Goal: Navigation & Orientation: Find specific page/section

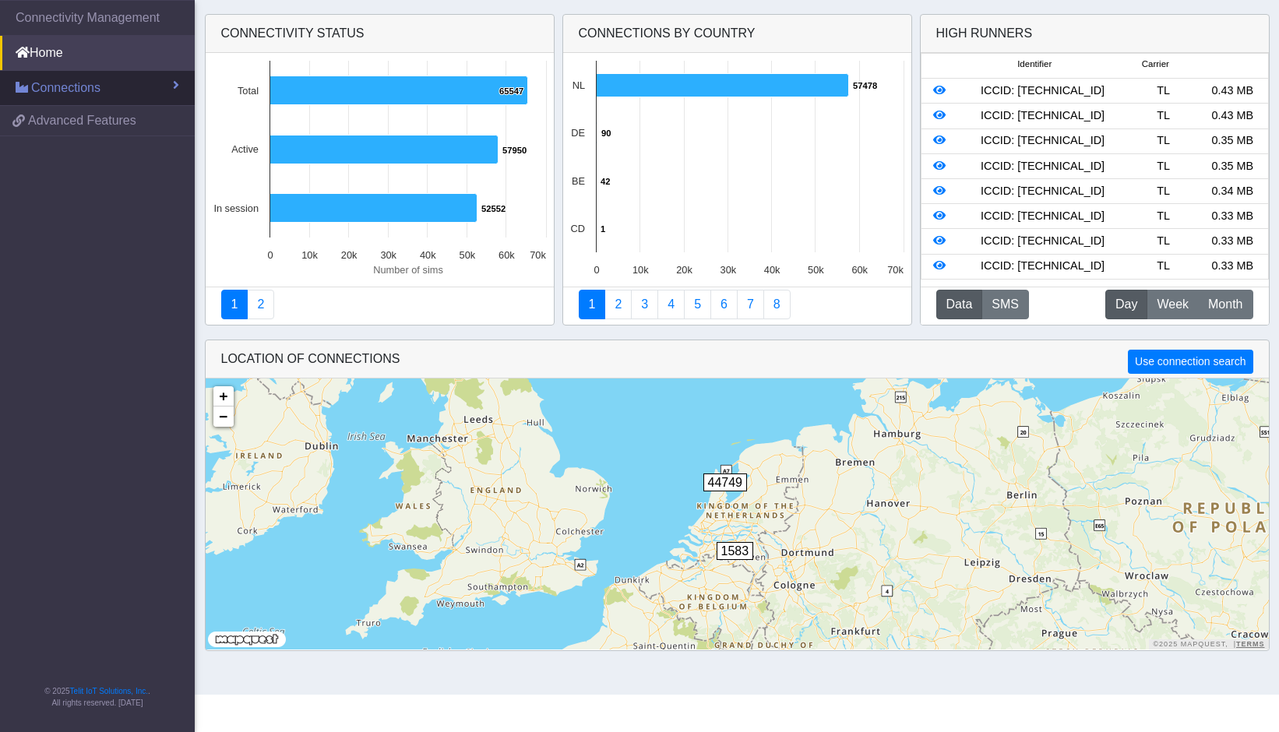
click at [60, 86] on span "Connections" at bounding box center [65, 88] width 69 height 19
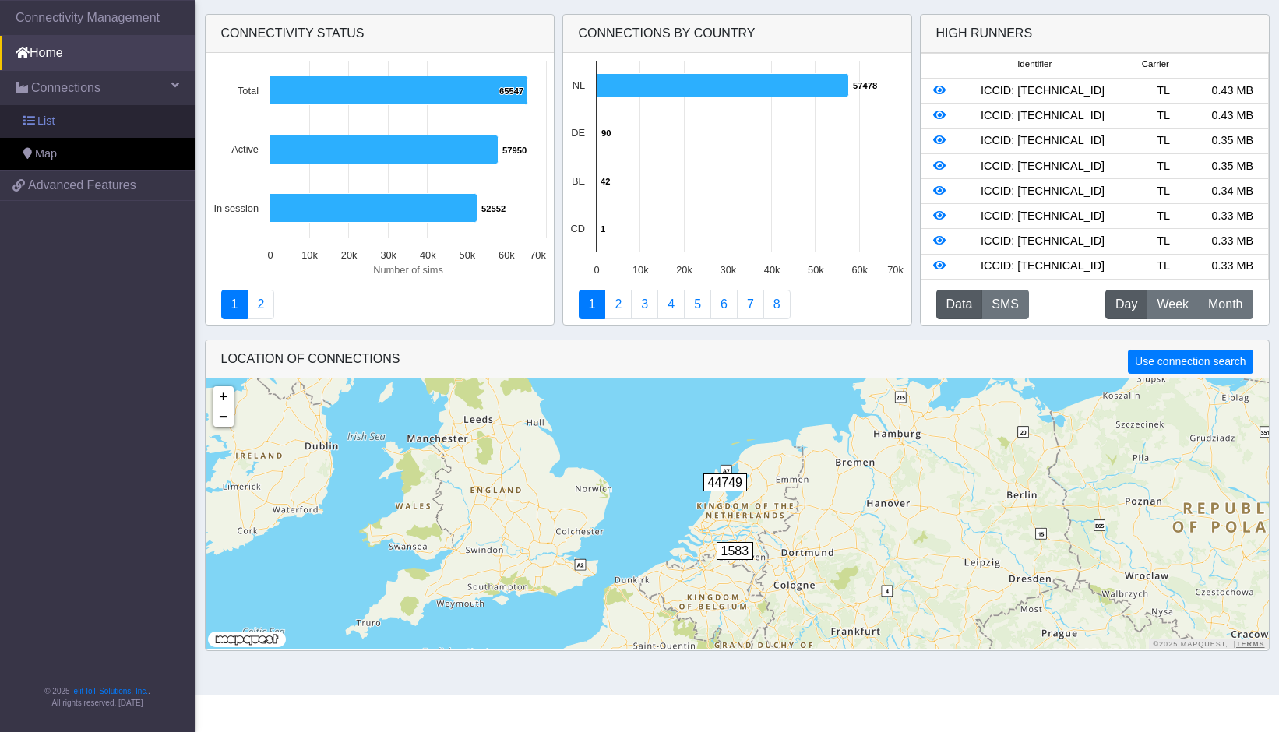
click at [40, 125] on span "List" at bounding box center [45, 121] width 17 height 17
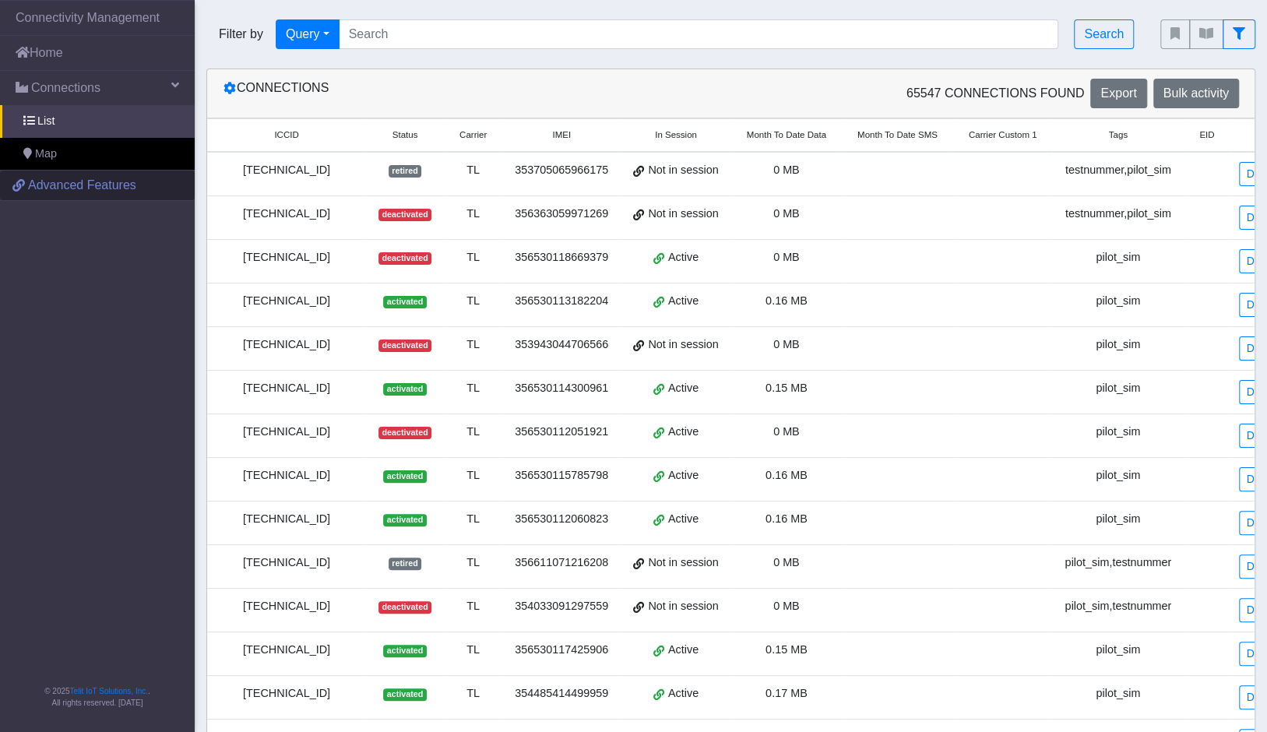
click at [53, 185] on span "Advanced Features" at bounding box center [82, 185] width 108 height 19
